Goal: Task Accomplishment & Management: Complete application form

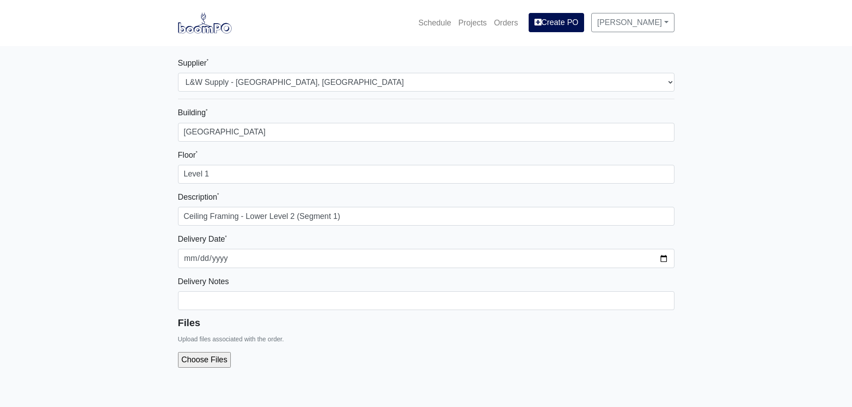
select select "41"
select select
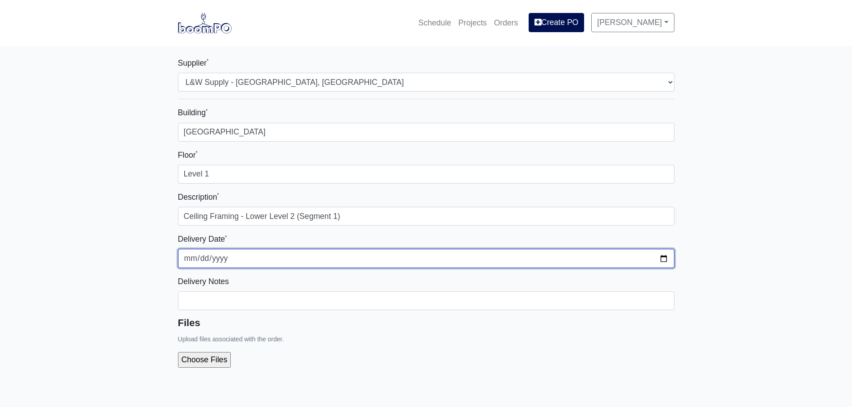
click at [254, 263] on input "[DATE]" at bounding box center [426, 258] width 496 height 19
click at [661, 260] on input "[DATE]" at bounding box center [426, 258] width 496 height 19
type input "2026-01-01"
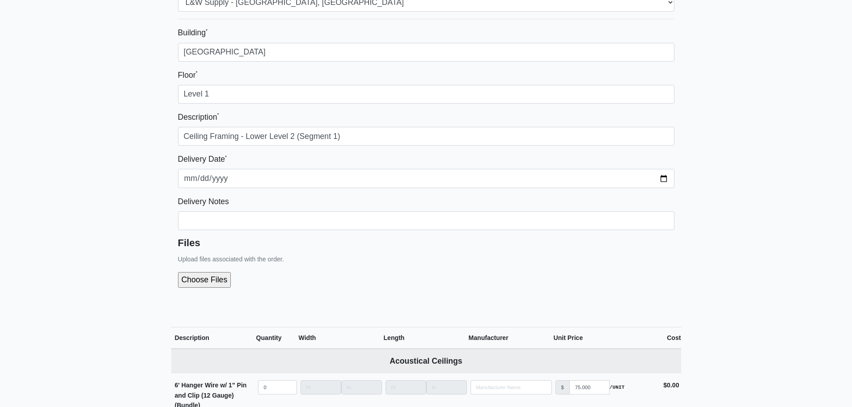
scroll to position [89, 0]
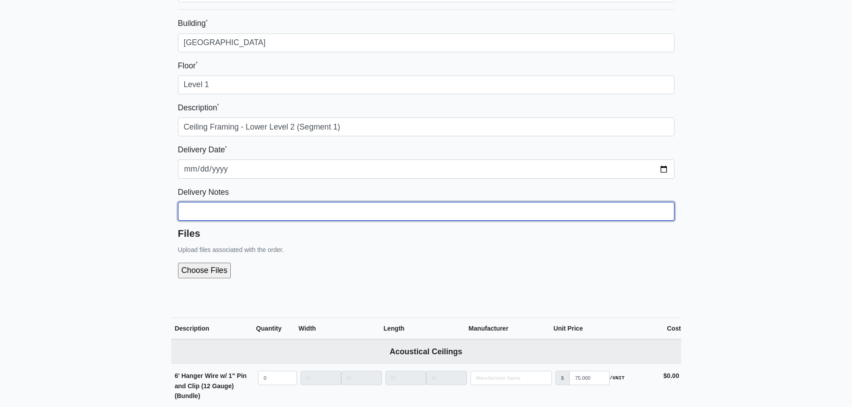
click at [211, 204] on input "Building *" at bounding box center [426, 211] width 496 height 19
click at [252, 208] on input "Building *" at bounding box center [426, 211] width 496 height 19
paste input "Coordinate With Gerardo (678.994.6107)"
type input "Coordinate With Gerardo (678.994.6107)"
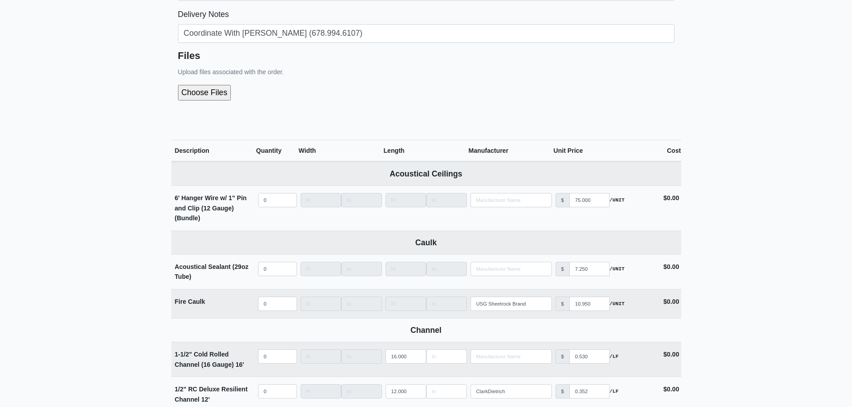
scroll to position [268, 0]
click at [190, 95] on input "file" at bounding box center [252, 91] width 149 height 15
type input "C:\fakepath\LL2 - Segment 1 (Interior Metal).pdf"
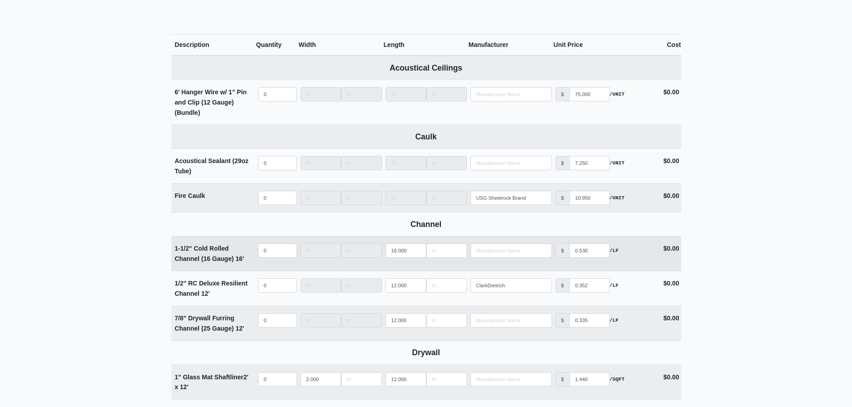
scroll to position [428, 0]
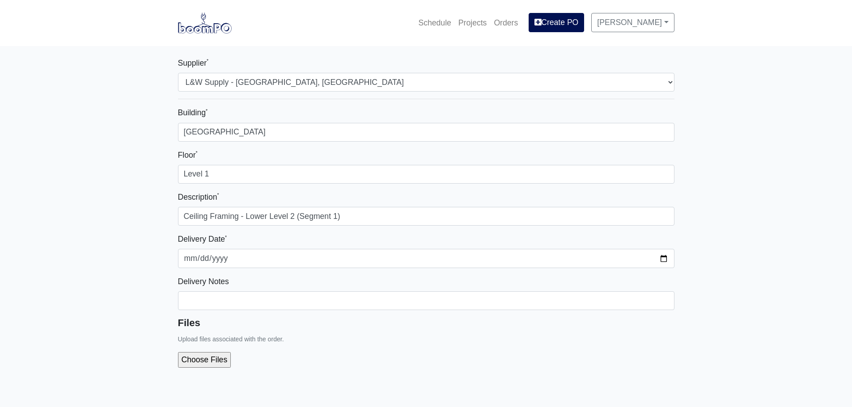
select select "41"
select select
click at [196, 26] on img at bounding box center [205, 23] width 54 height 21
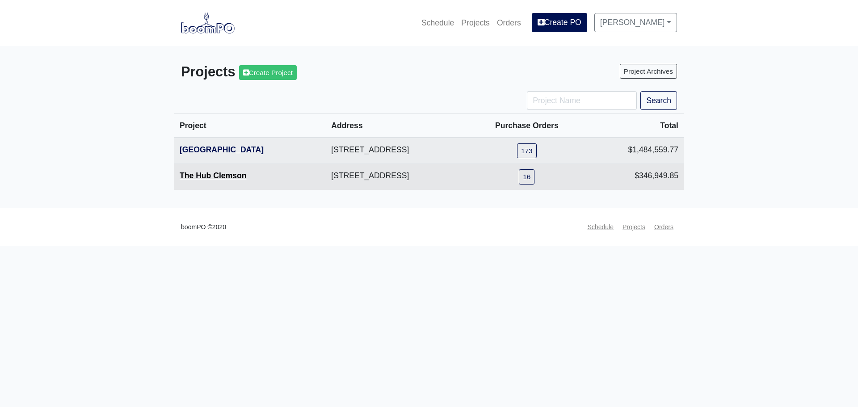
click at [185, 175] on link "The Hub Clemson" at bounding box center [213, 175] width 67 height 9
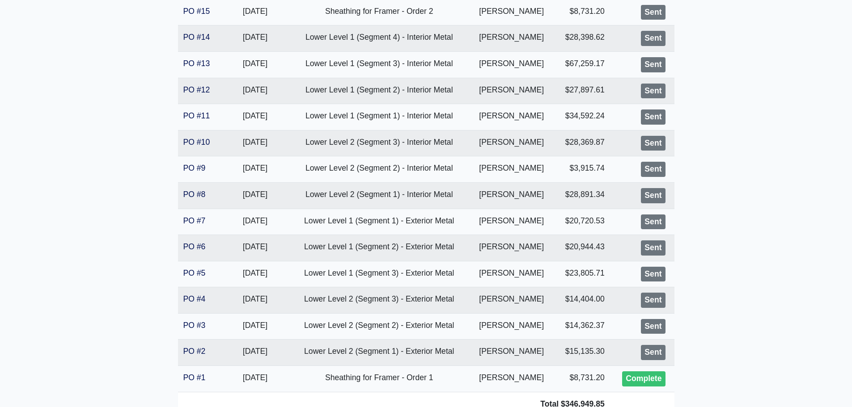
scroll to position [268, 0]
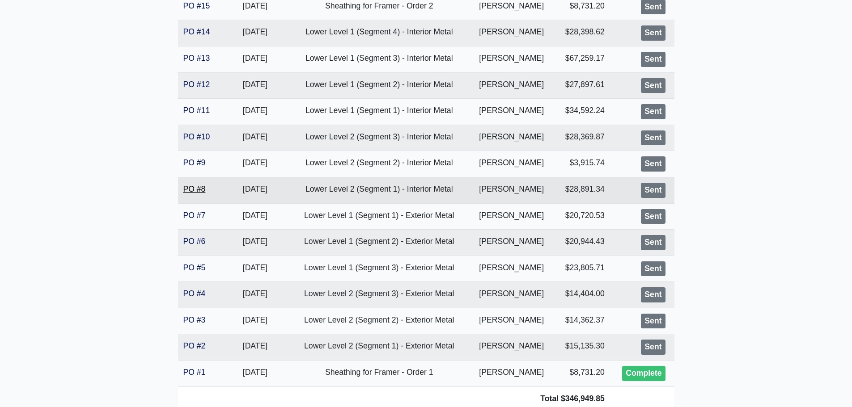
click at [198, 192] on link "PO #8" at bounding box center [194, 189] width 22 height 9
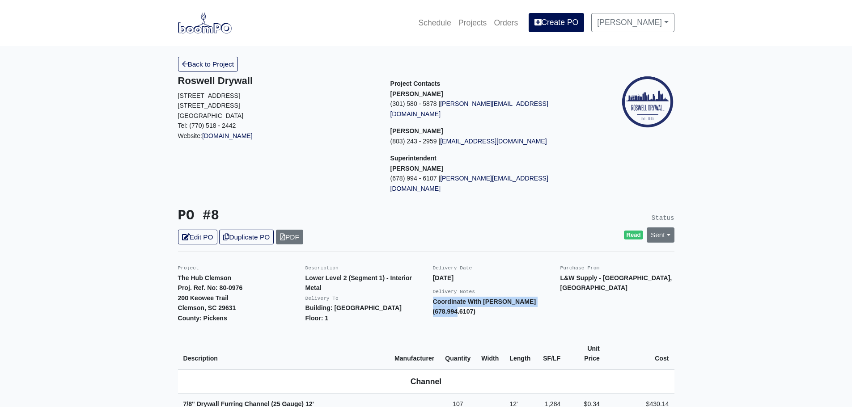
drag, startPoint x: 480, startPoint y: 292, endPoint x: 434, endPoint y: 283, distance: 46.8
click at [434, 297] on p "Coordinate With [PERSON_NAME] (678.994.6107)" at bounding box center [490, 307] width 114 height 20
copy strong "Coordinate With Gerardo (678.994.6107)"
